Goal: Information Seeking & Learning: Check status

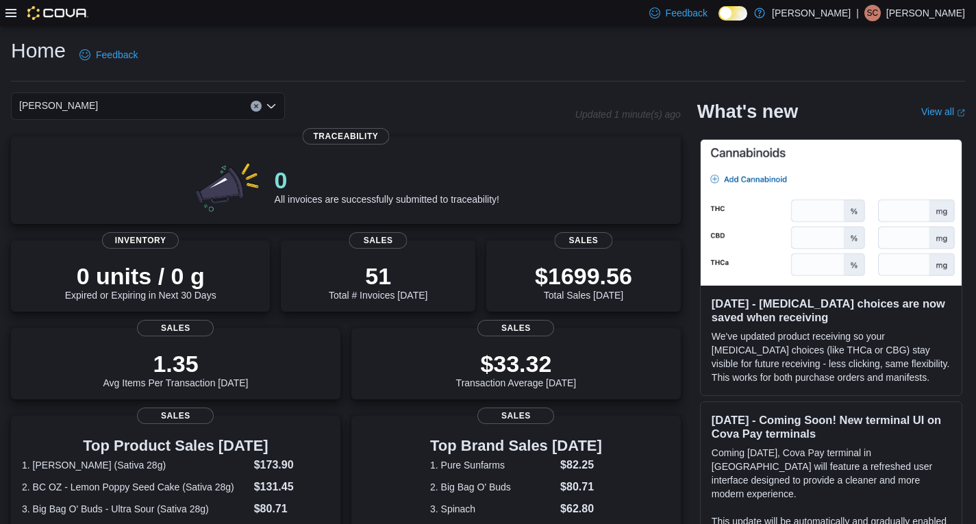
click at [13, 13] on icon at bounding box center [10, 13] width 11 height 11
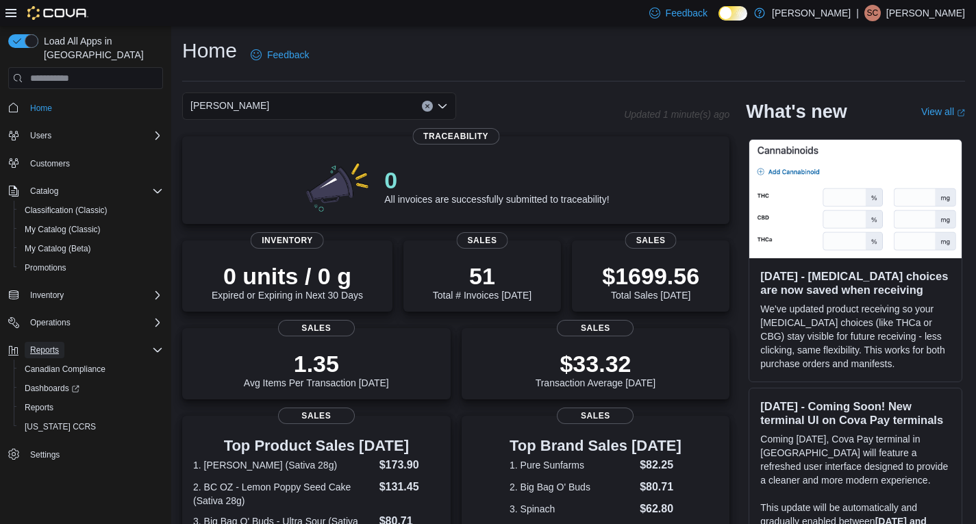
click at [51, 345] on span "Reports" at bounding box center [44, 350] width 29 height 11
click at [47, 402] on span "Reports" at bounding box center [39, 407] width 29 height 11
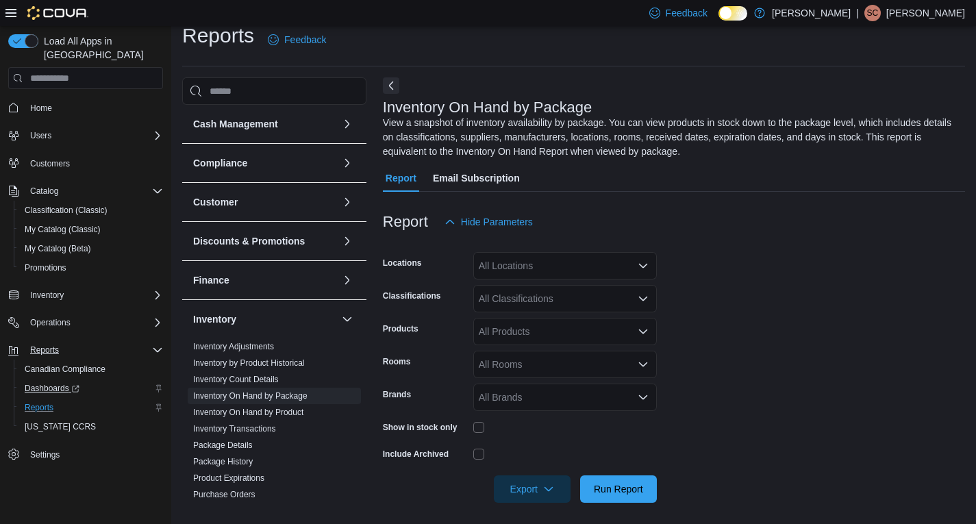
scroll to position [21, 0]
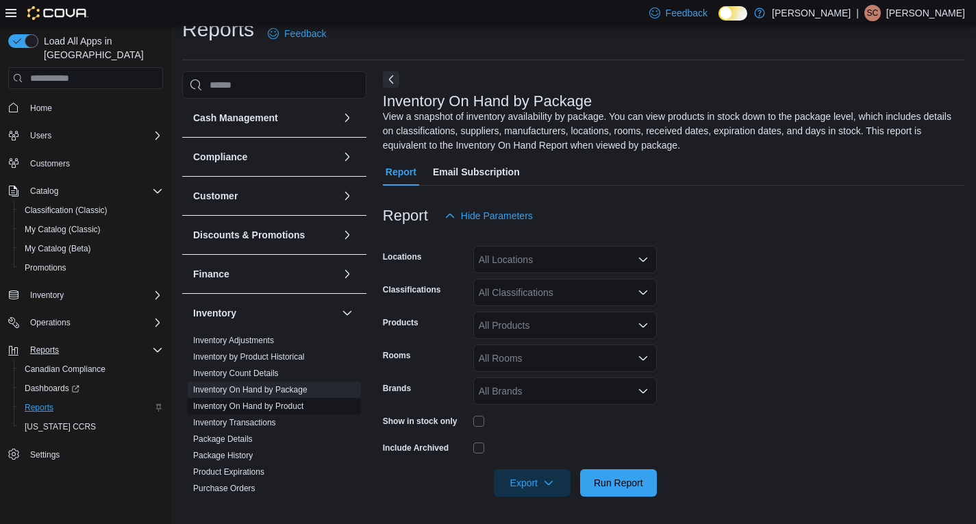
click at [290, 407] on link "Inventory On Hand by Product" at bounding box center [248, 406] width 110 height 10
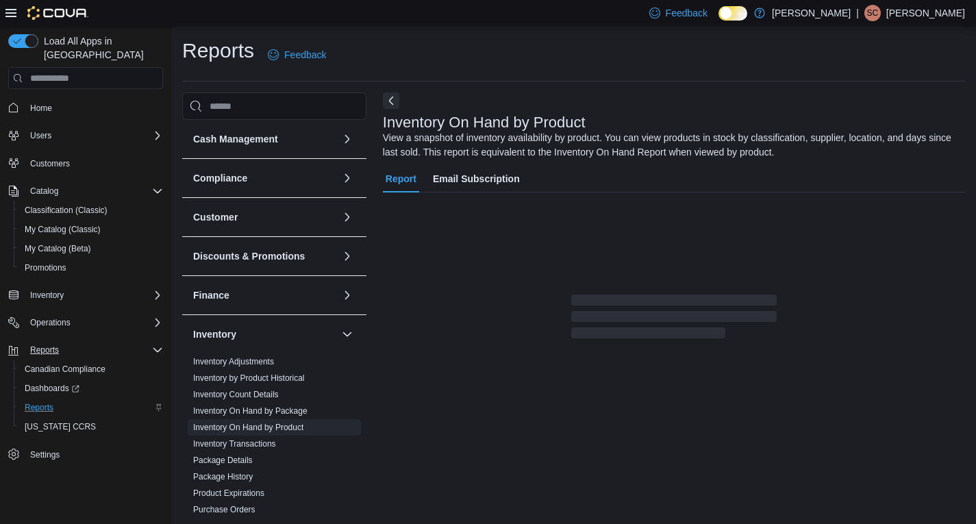
scroll to position [27, 0]
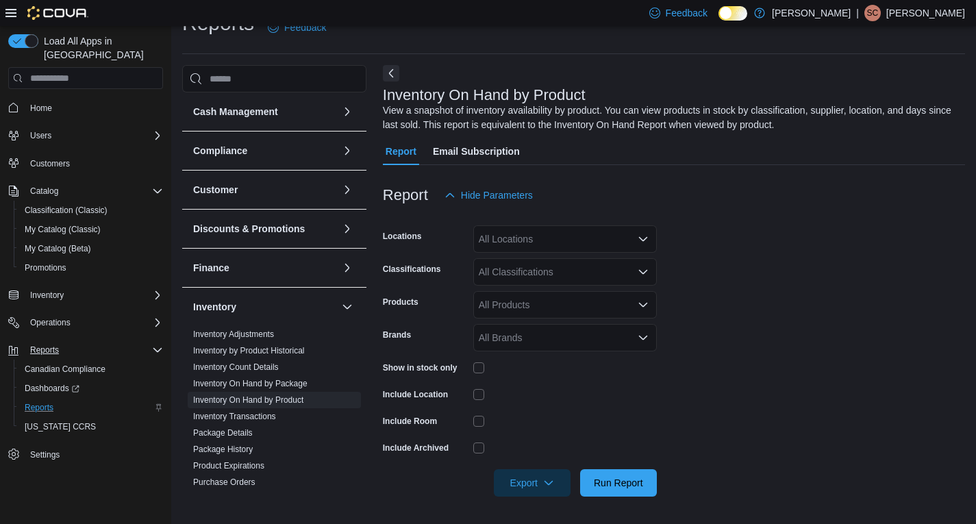
click at [810, 236] on form "Locations All Locations Classifications All Classifications Products All Produc…" at bounding box center [674, 353] width 582 height 288
click at [508, 266] on div "All Classifications" at bounding box center [565, 271] width 184 height 27
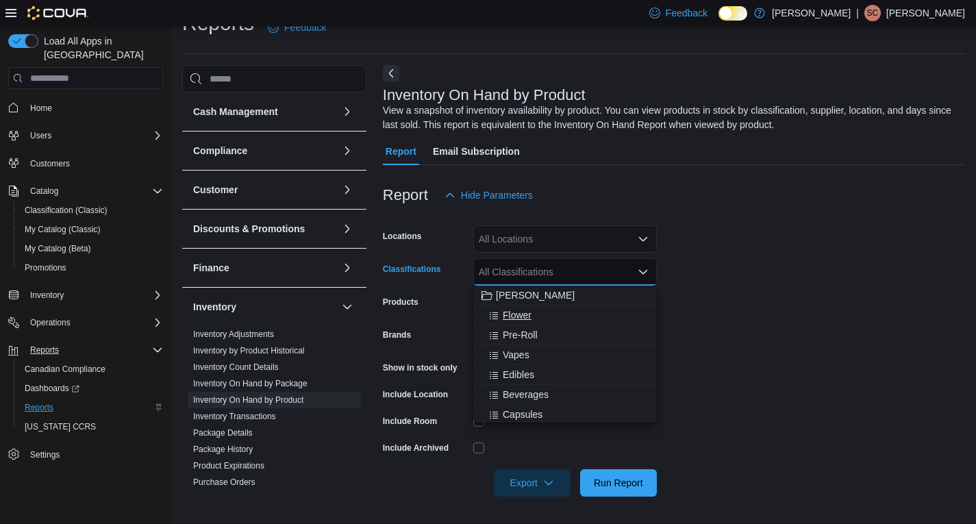
click at [536, 318] on div "Flower" at bounding box center [565, 315] width 167 height 14
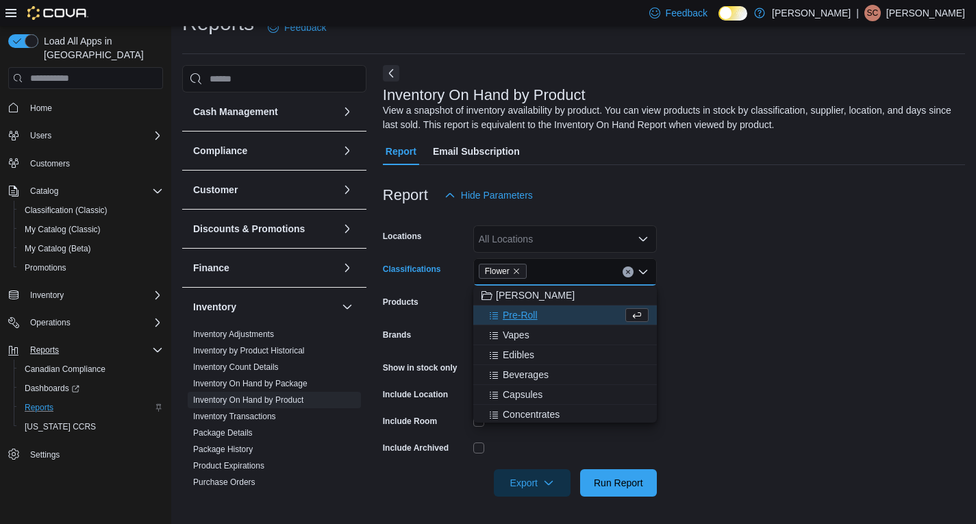
click at [536, 318] on span "Pre-Roll" at bounding box center [520, 315] width 35 height 14
click at [772, 282] on form "Locations All Locations Classifications Flower Pre-Roll Combo box. Selected. Fl…" at bounding box center [674, 353] width 582 height 288
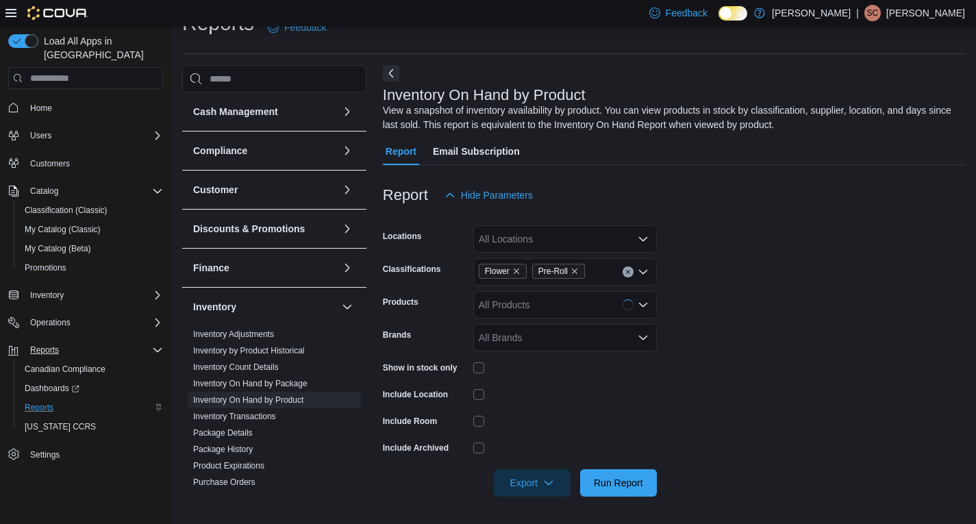
click at [486, 366] on div at bounding box center [565, 367] width 184 height 11
click at [604, 371] on div at bounding box center [565, 367] width 184 height 11
click at [632, 475] on span "Run Report" at bounding box center [618, 482] width 60 height 27
click at [783, 266] on form "Locations All Locations Classifications Flower Pre-Roll Products All Products B…" at bounding box center [676, 353] width 587 height 288
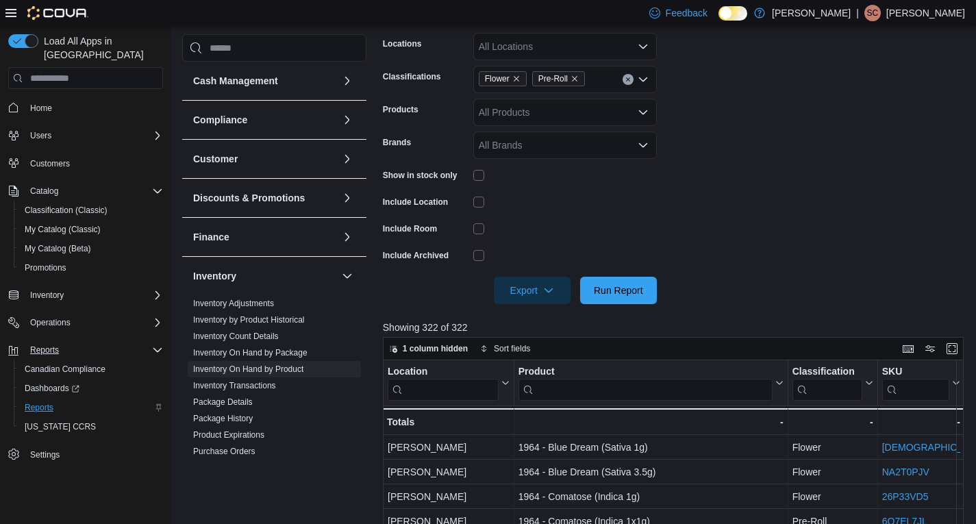
scroll to position [233, 0]
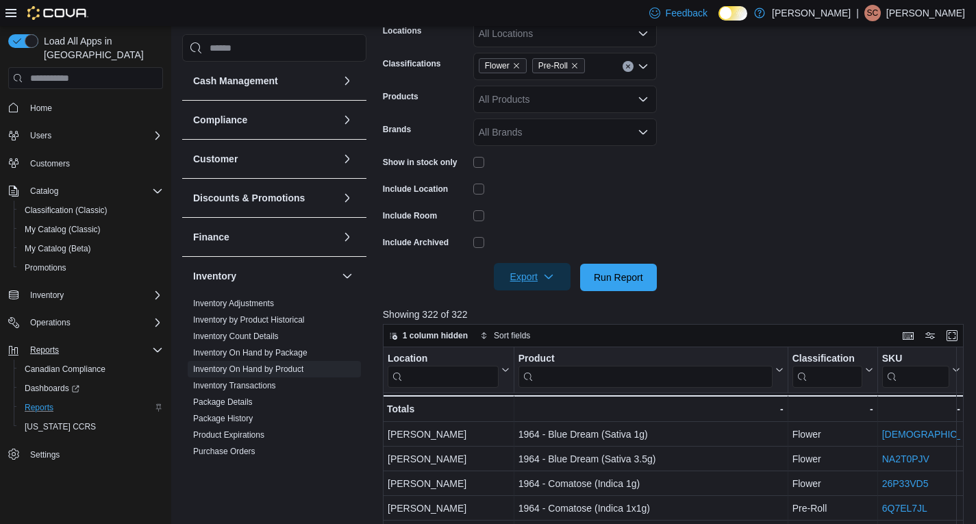
click at [546, 272] on icon "button" at bounding box center [548, 276] width 11 height 11
click at [538, 297] on button "Export to Excel" at bounding box center [534, 304] width 78 height 27
click at [782, 218] on form "Locations All Locations Classifications Flower Pre-Roll Products All Products B…" at bounding box center [676, 147] width 587 height 288
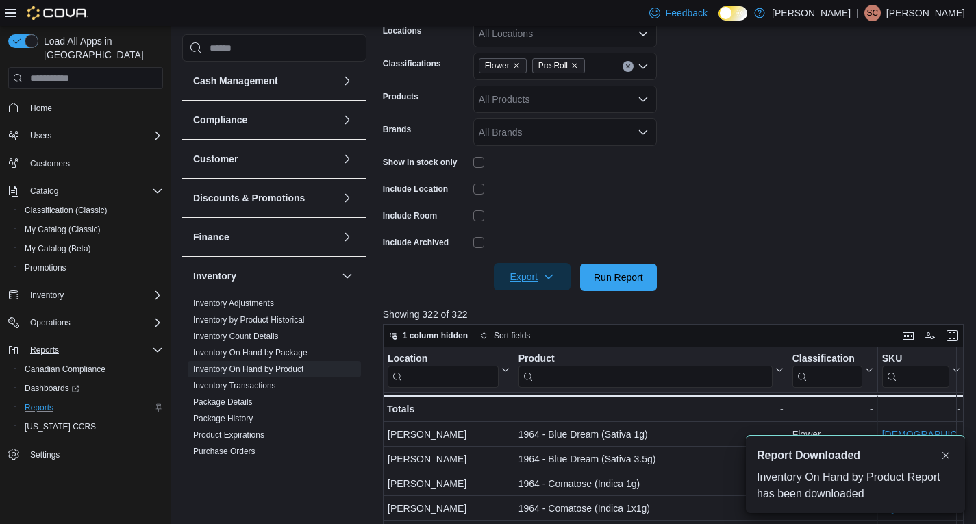
scroll to position [0, 0]
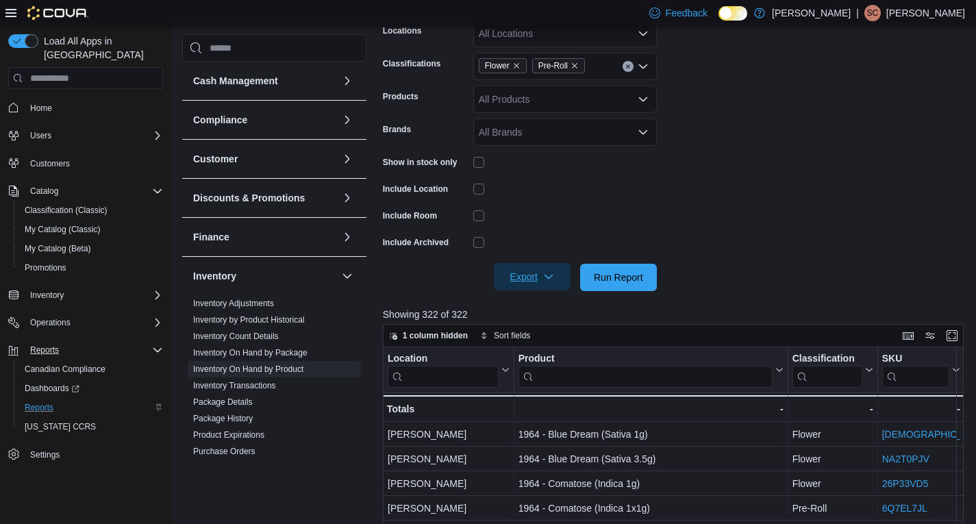
click at [940, 195] on form "Locations All Locations Classifications Flower Pre-Roll Products All Products B…" at bounding box center [676, 147] width 587 height 288
click at [813, 166] on form "Locations All Locations Classifications Flower Pre-Roll Products All Products B…" at bounding box center [676, 147] width 587 height 288
drag, startPoint x: 858, startPoint y: 157, endPoint x: 832, endPoint y: 129, distance: 37.8
click at [860, 157] on form "Locations All Locations Classifications Flower Pre-Roll Products All Products B…" at bounding box center [676, 147] width 587 height 288
